Goal: Communication & Community: Participate in discussion

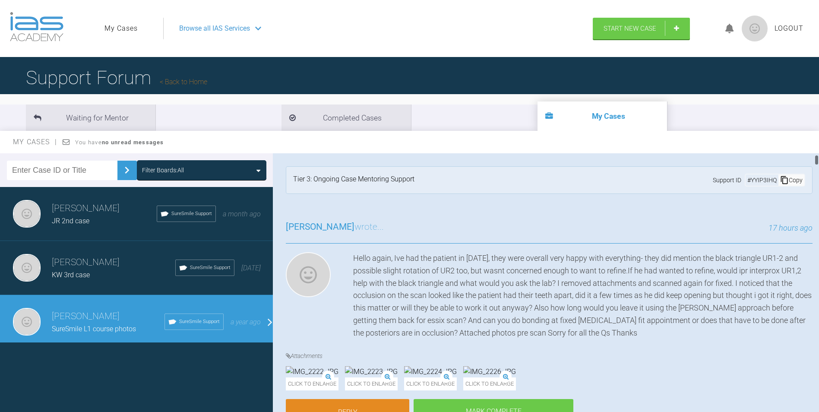
scroll to position [43, 0]
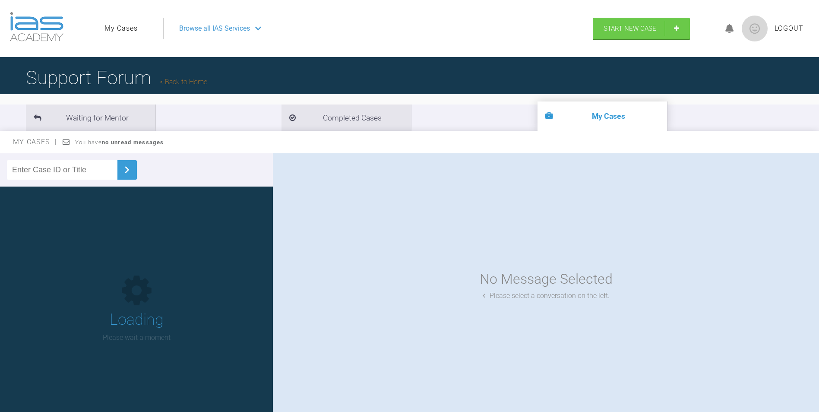
click at [729, 34] on div at bounding box center [730, 29] width 24 height 20
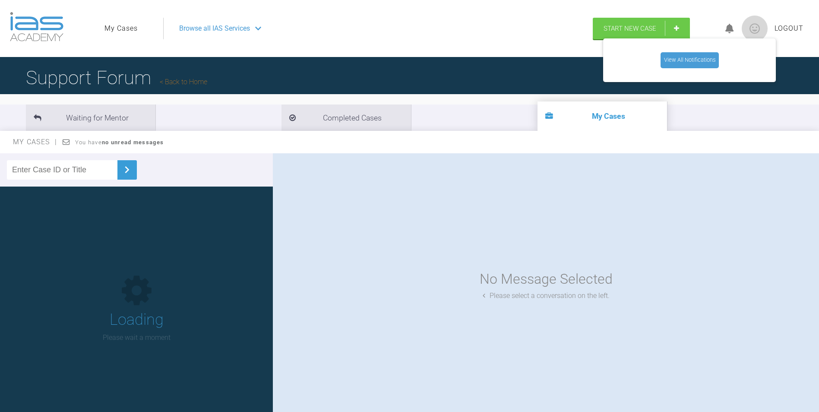
click at [703, 61] on link "View All Notifications" at bounding box center [690, 60] width 58 height 16
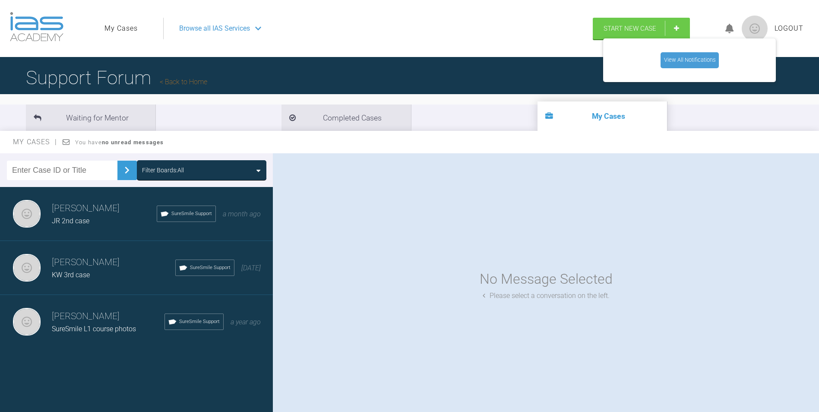
click at [81, 322] on h3 "[PERSON_NAME]" at bounding box center [108, 316] width 113 height 15
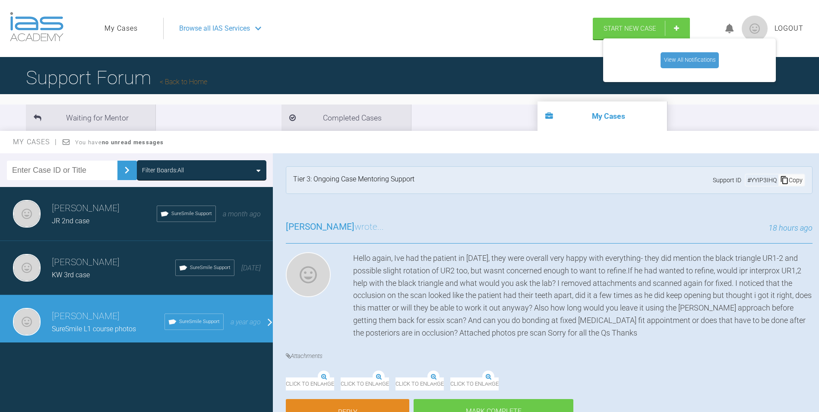
click at [96, 107] on li "Waiting for Mentor" at bounding box center [91, 118] width 130 height 26
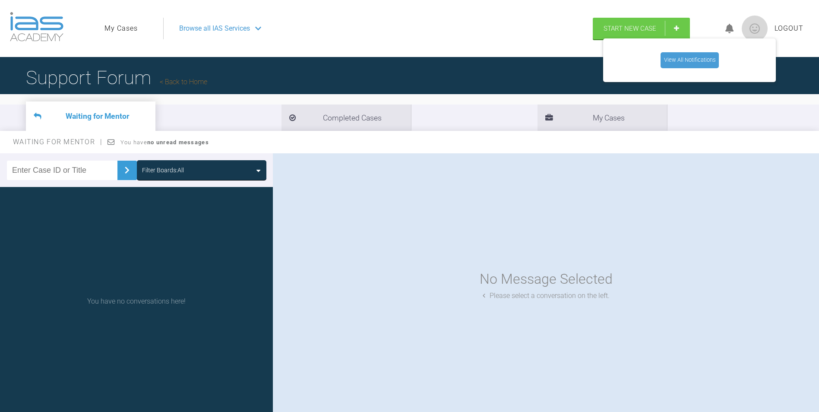
click at [108, 108] on li "Waiting for Mentor" at bounding box center [91, 116] width 130 height 29
click at [365, 103] on div "Waiting for Mentor Completed Cases My Cases" at bounding box center [409, 112] width 819 height 37
click at [538, 113] on li "My Cases" at bounding box center [603, 118] width 130 height 26
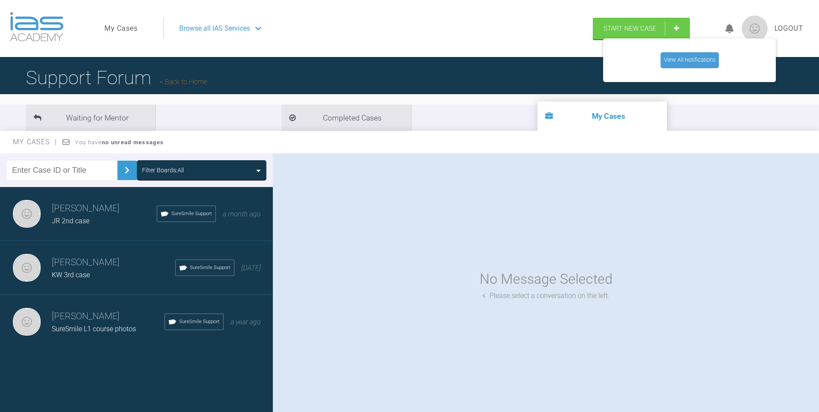
click at [149, 327] on div "SureSmile L1 course photos" at bounding box center [108, 329] width 113 height 11
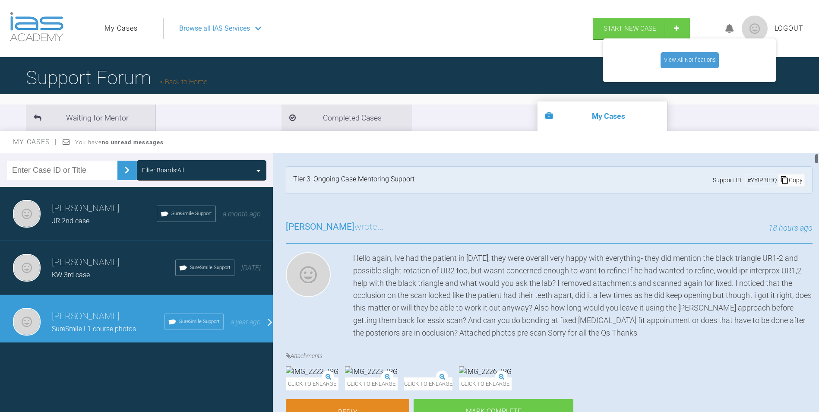
click at [663, 279] on div "Hello again, Ive had the patient in [DATE], they were overall very happy with e…" at bounding box center [583, 295] width 460 height 87
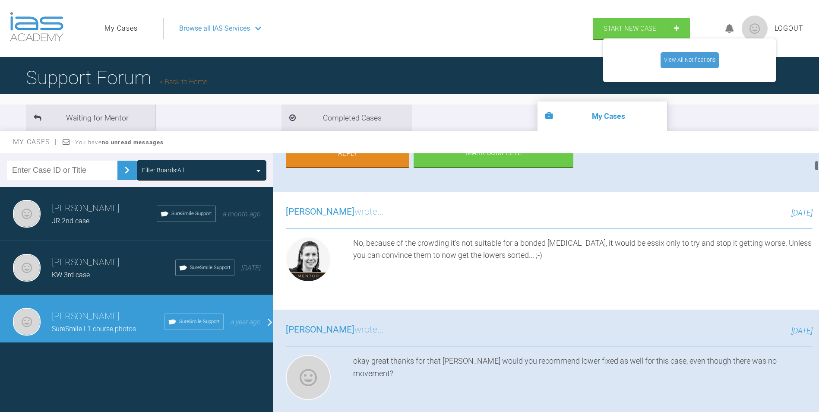
scroll to position [259, 0]
click at [358, 167] on link "Reply" at bounding box center [348, 153] width 124 height 27
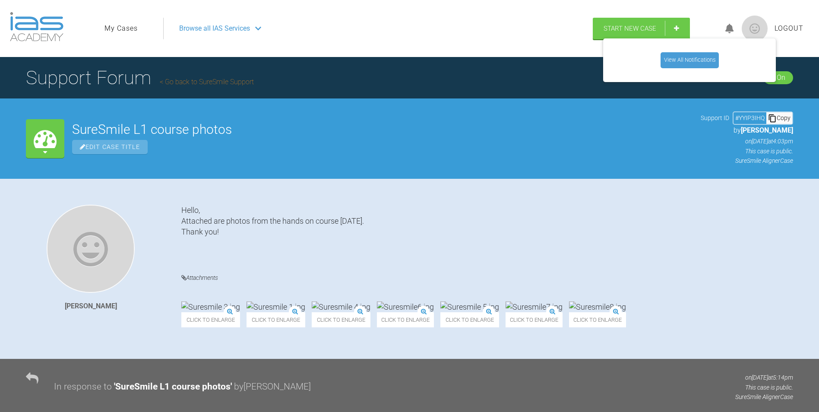
click at [227, 29] on span "Browse all IAS Services" at bounding box center [214, 28] width 71 height 11
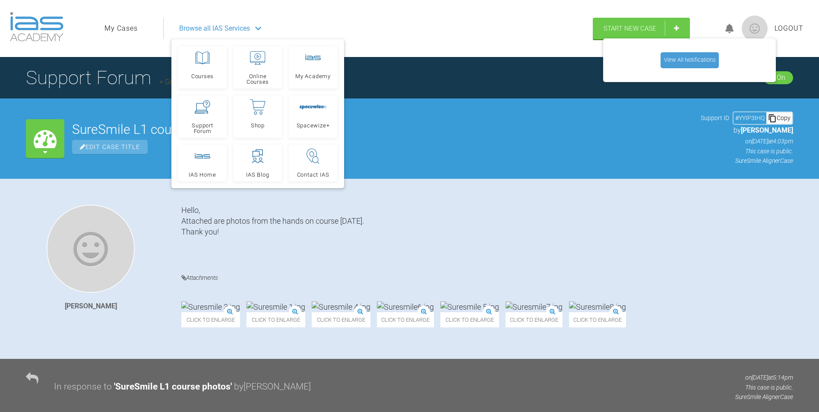
click at [215, 124] on span "Support Forum" at bounding box center [202, 128] width 41 height 11
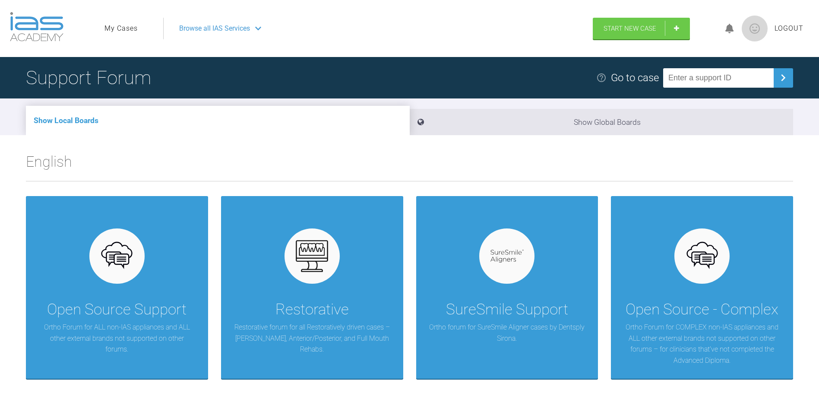
click at [461, 278] on div "SureSmile Support Ortho forum for SureSmile Aligner cases by Dentsply Sirona." at bounding box center [507, 287] width 182 height 183
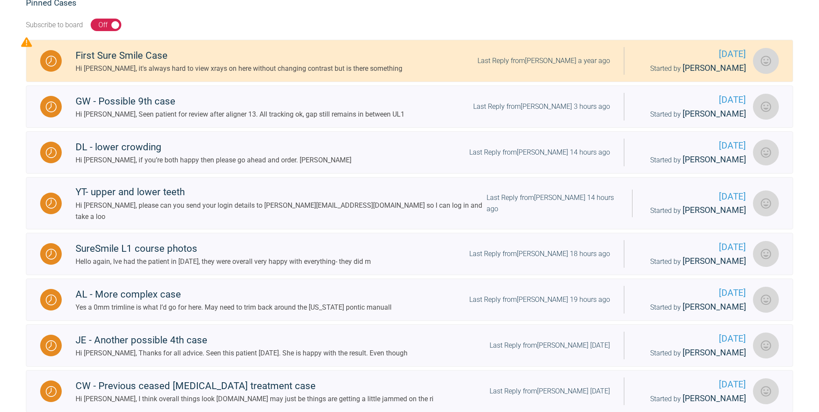
scroll to position [216, 0]
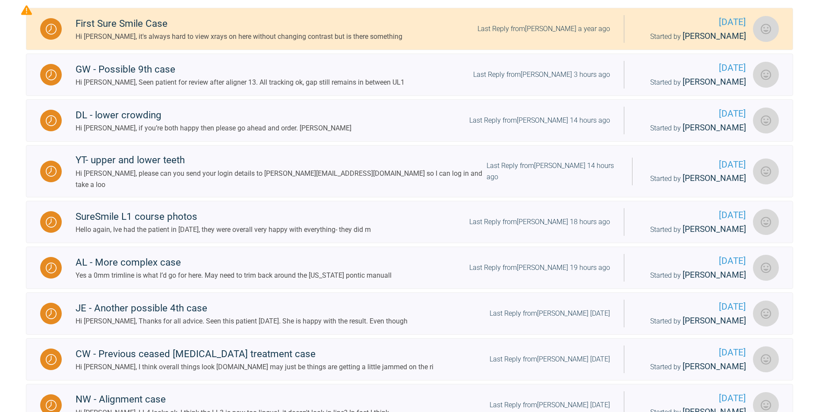
click at [492, 216] on div "Last Reply from [PERSON_NAME] 18 hours ago" at bounding box center [539, 221] width 141 height 11
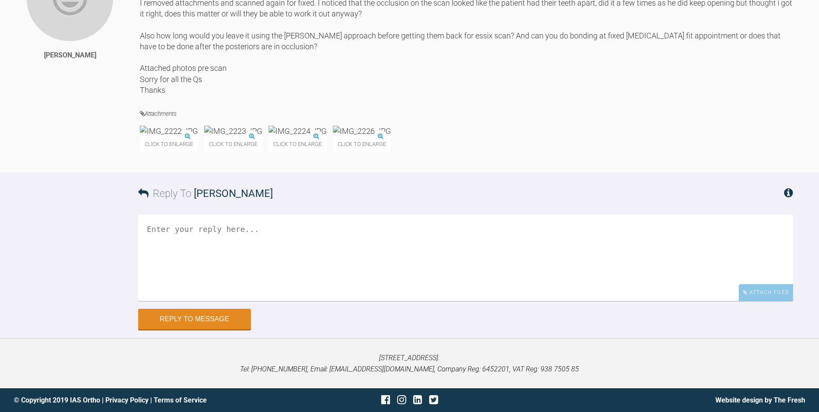
scroll to position [14504, 0]
